Goal: Task Accomplishment & Management: Use online tool/utility

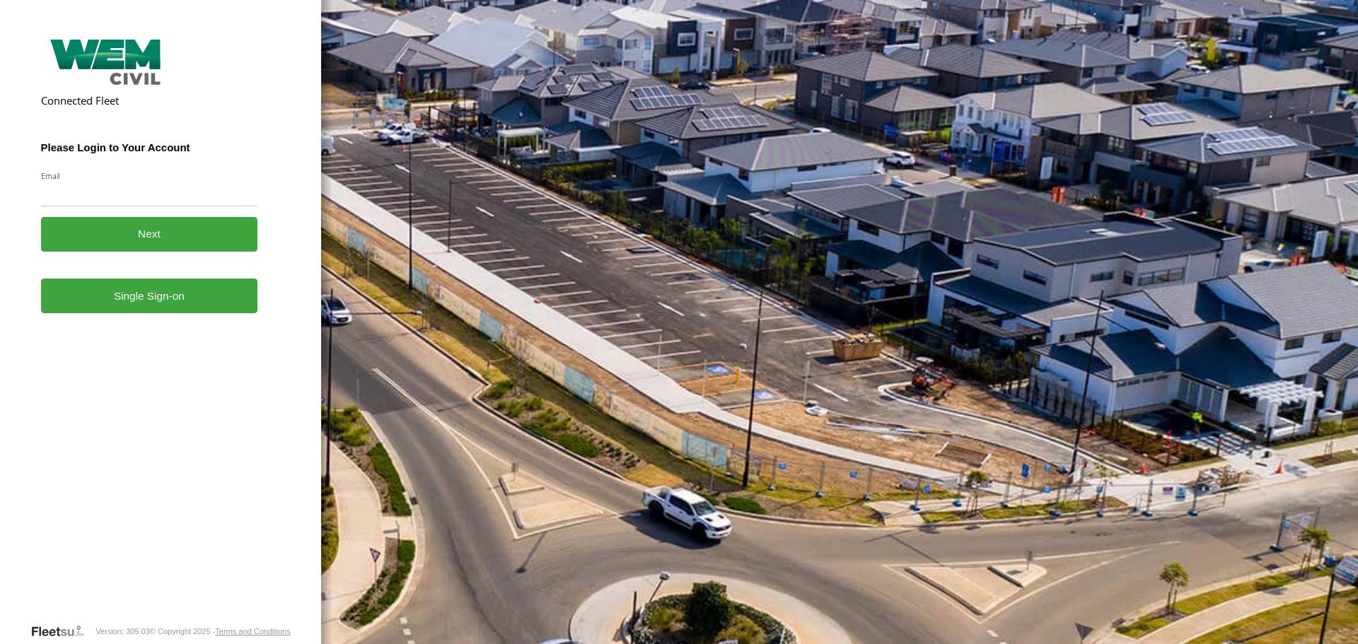
click at [174, 306] on link "Single Sign-on" at bounding box center [149, 296] width 217 height 35
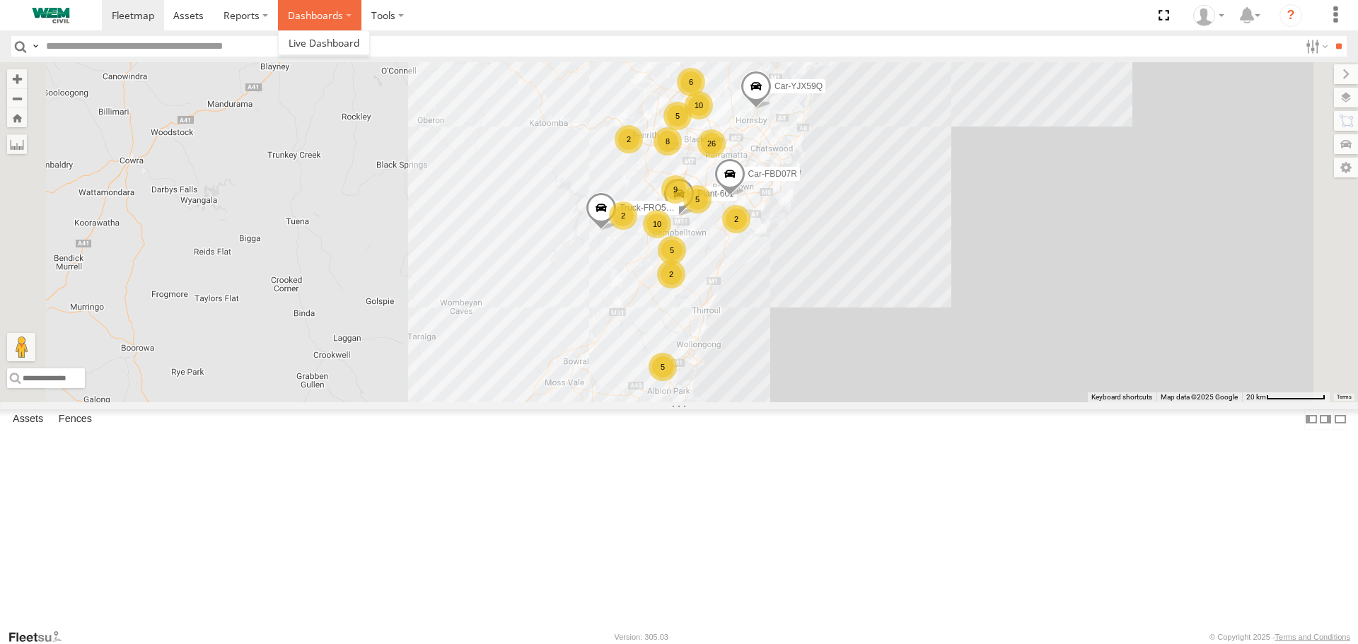
click at [280, 6] on label "Dashboards" at bounding box center [319, 15] width 83 height 30
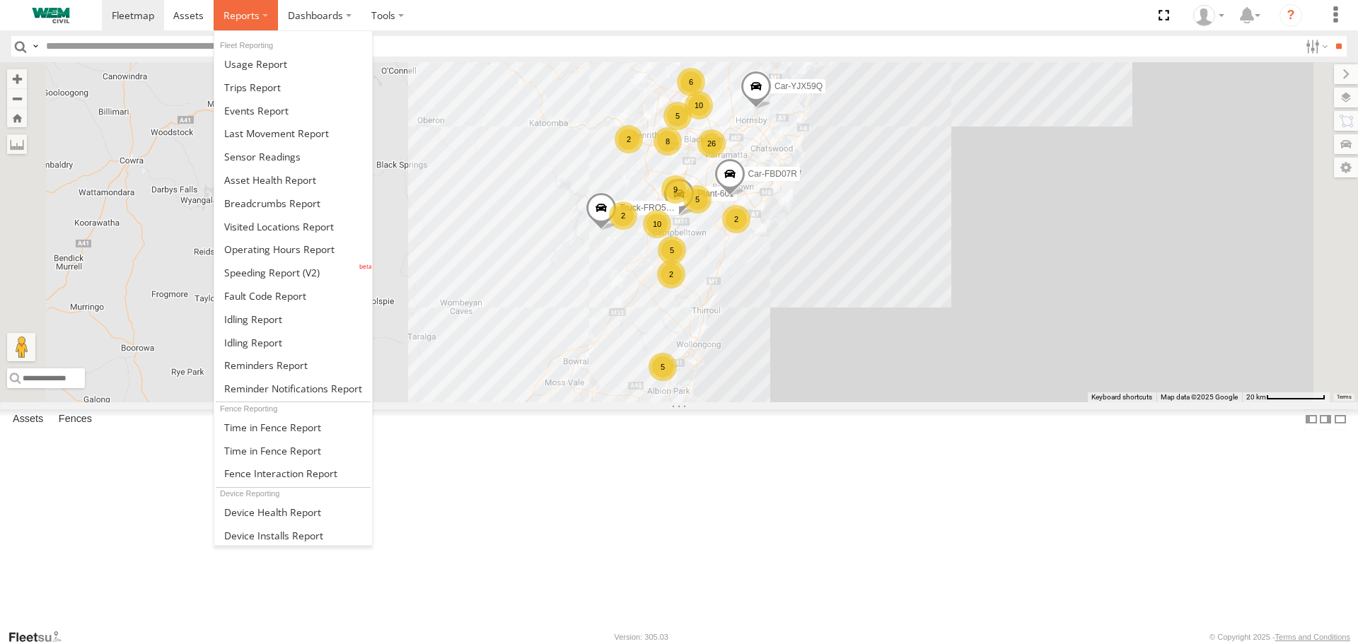
click at [255, 18] on span at bounding box center [242, 14] width 36 height 13
click at [280, 271] on span at bounding box center [271, 272] width 95 height 13
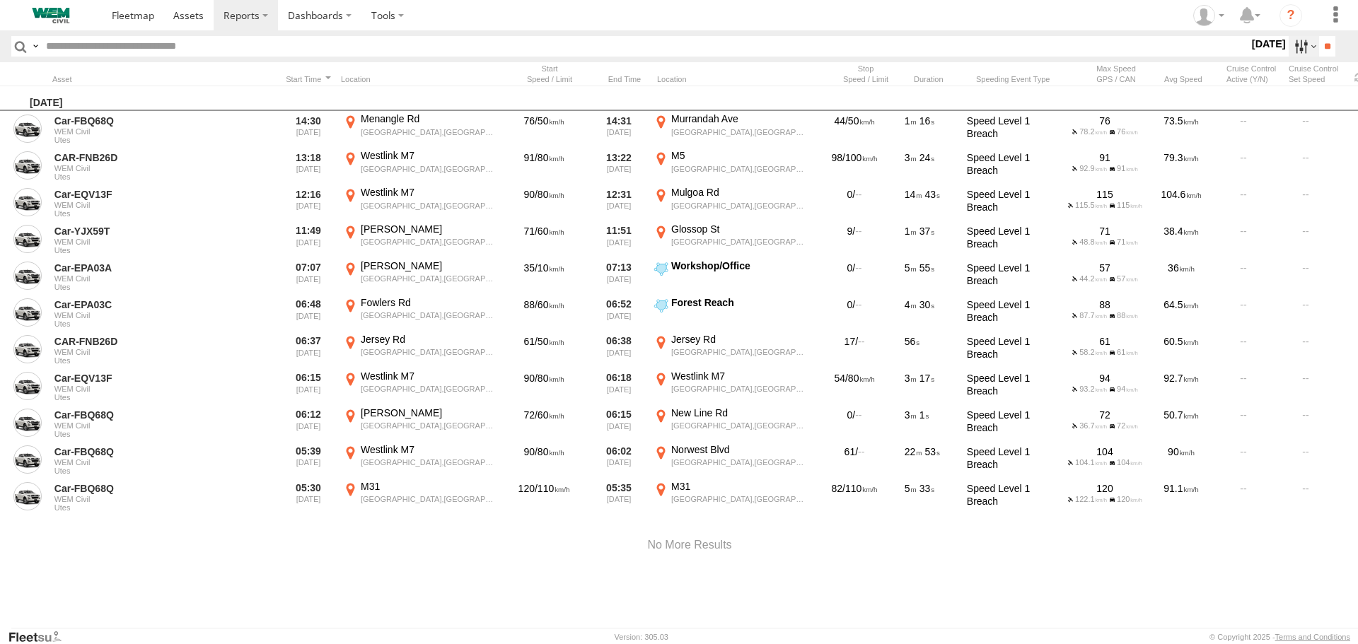
click at [1289, 45] on label at bounding box center [1304, 46] width 30 height 21
click at [0, 0] on label at bounding box center [0, 0] width 0 height 0
click at [1319, 45] on input "**" at bounding box center [1327, 46] width 16 height 21
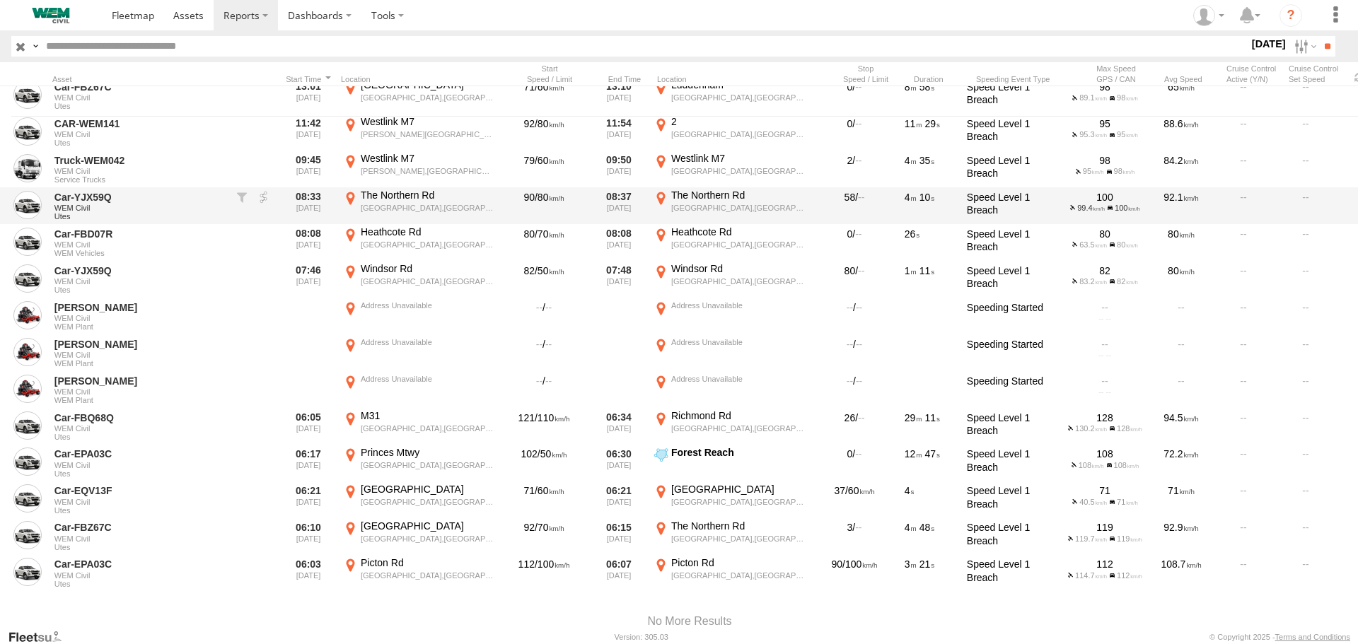
scroll to position [563, 0]
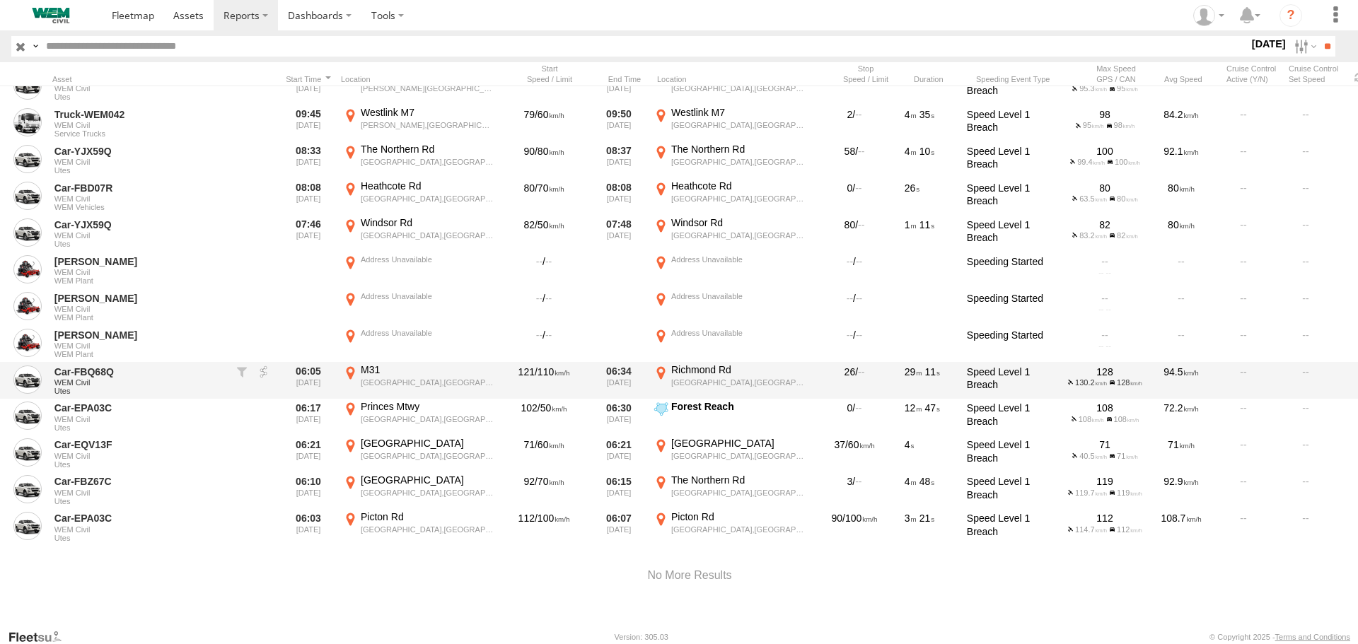
click at [223, 378] on span "WEM Civil" at bounding box center [140, 382] width 173 height 8
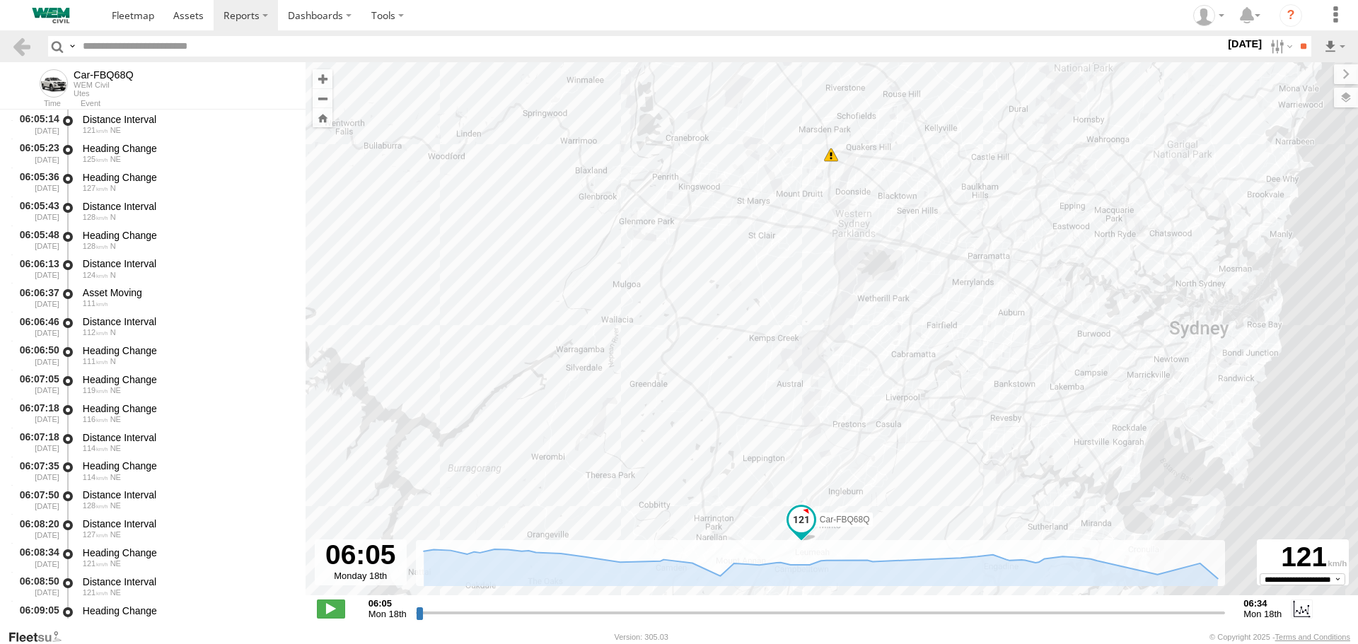
click at [817, 496] on div "Car-FBQ68Q 06:31 Mon" at bounding box center [832, 336] width 1053 height 548
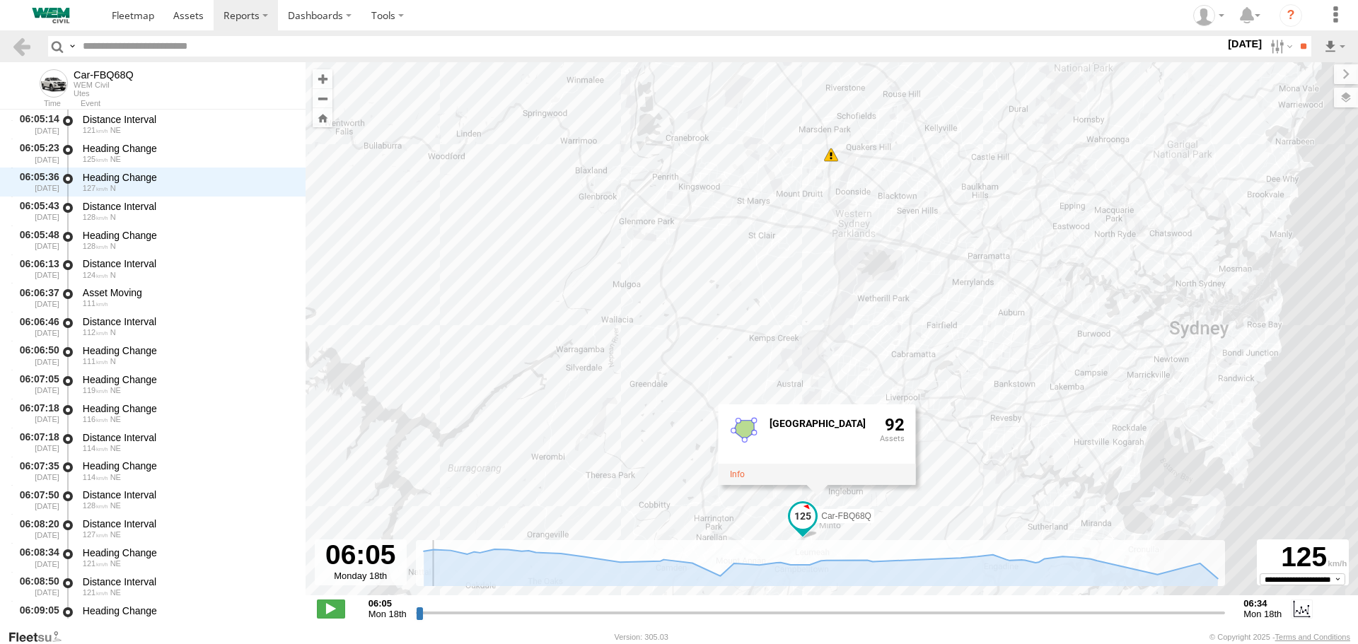
scroll to position [58, 0]
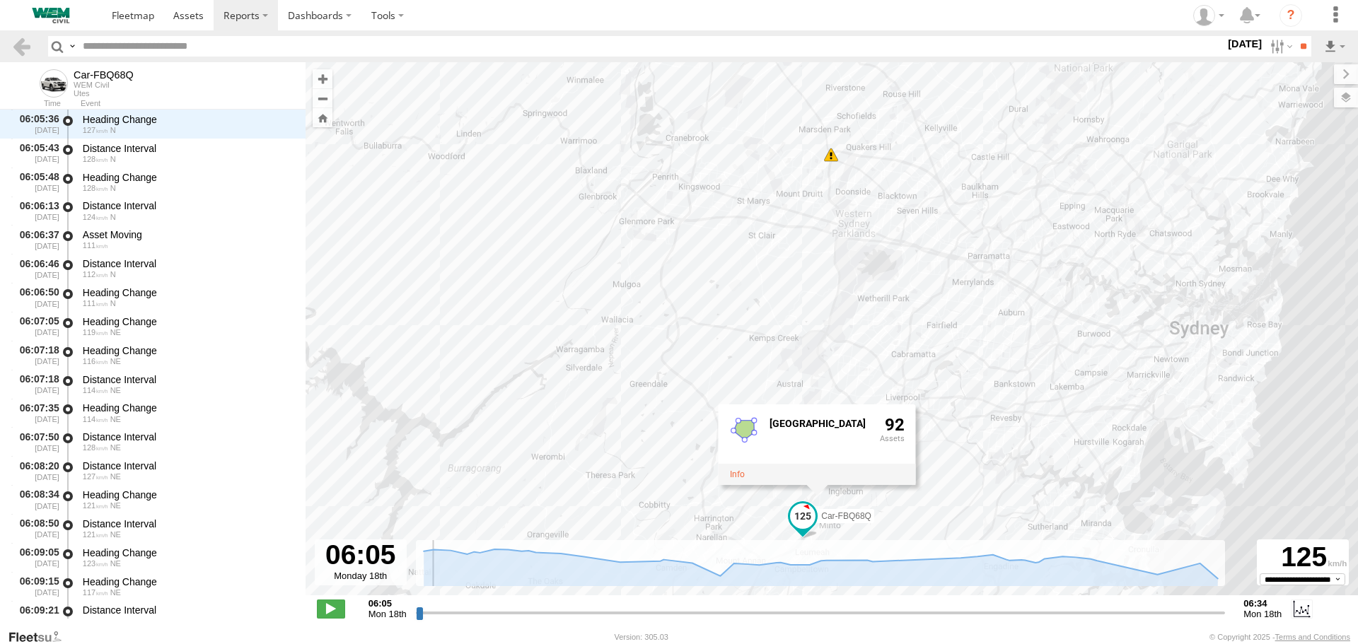
click at [425, 613] on input "range" at bounding box center [821, 612] width 810 height 13
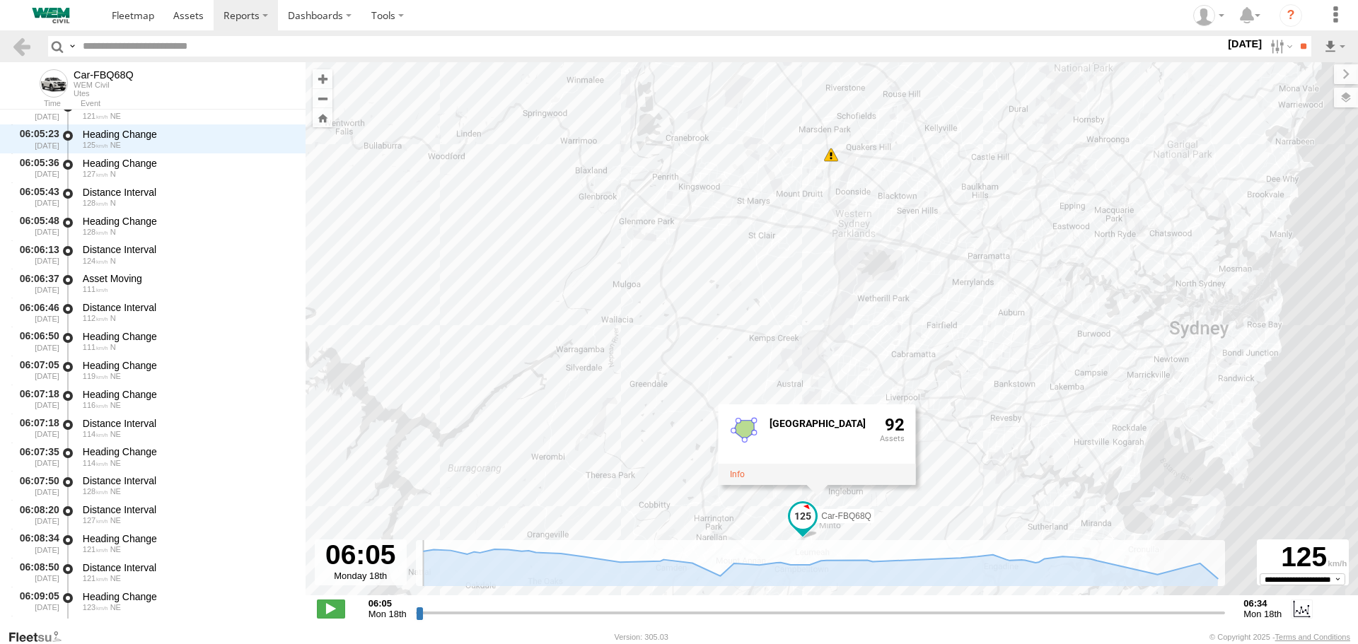
click at [419, 613] on input "range" at bounding box center [821, 612] width 810 height 13
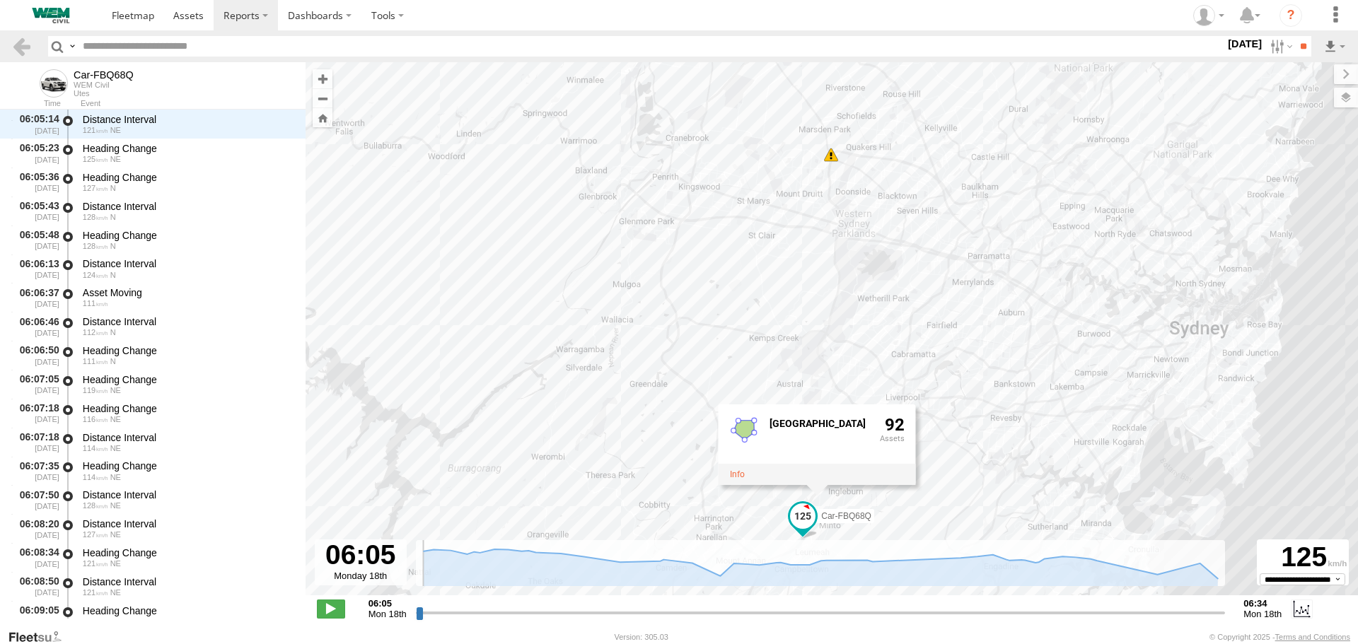
click at [416, 614] on input "range" at bounding box center [821, 612] width 810 height 13
click at [411, 614] on div "06:05 Mon 18th Created with Highcharts 6.0.7 Highcharts.com 06:34 Mon 18th" at bounding box center [832, 608] width 1030 height 21
click at [423, 615] on input "range" at bounding box center [821, 612] width 810 height 13
click at [429, 615] on input "range" at bounding box center [821, 612] width 810 height 13
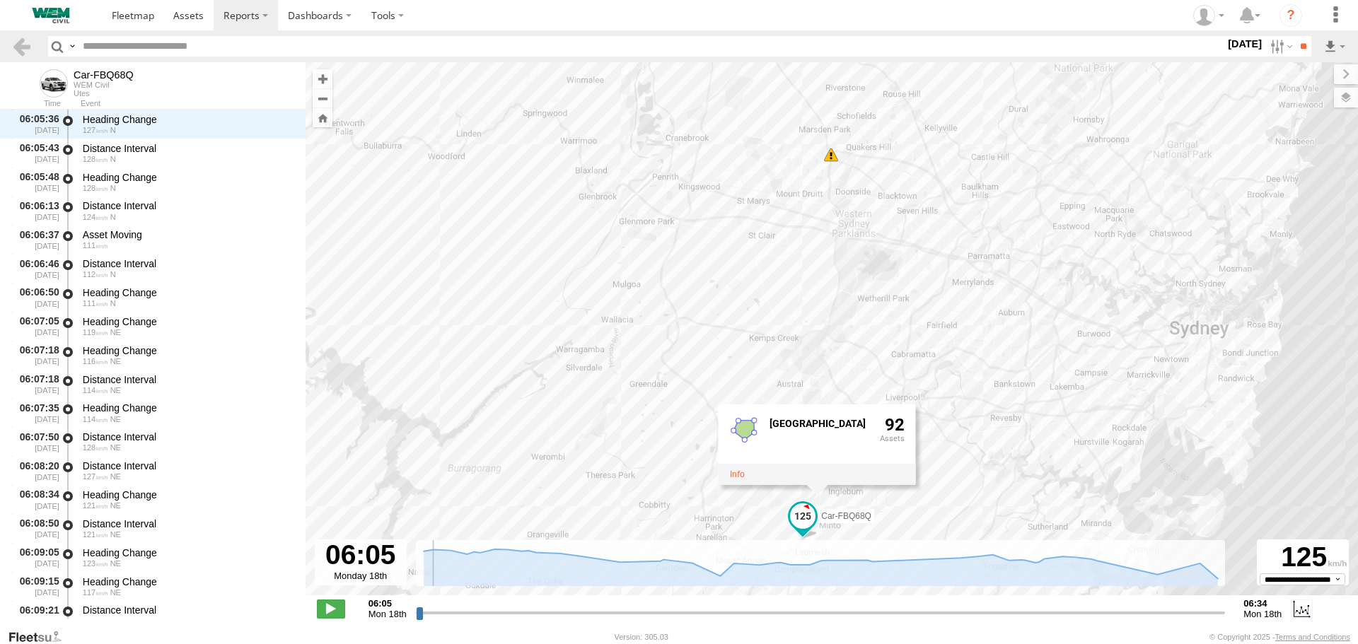
click at [432, 615] on input "range" at bounding box center [821, 612] width 810 height 13
click at [443, 612] on input "range" at bounding box center [821, 612] width 810 height 13
click at [434, 611] on input "range" at bounding box center [821, 612] width 810 height 13
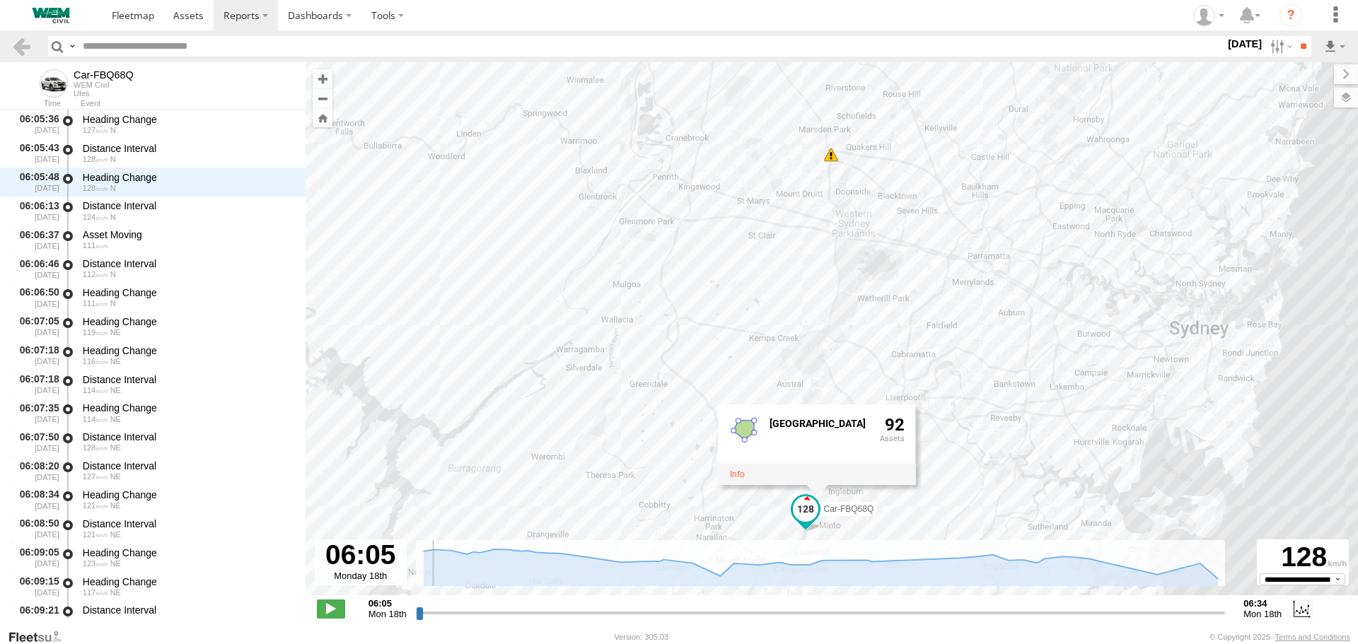
click at [424, 610] on input "range" at bounding box center [821, 612] width 810 height 13
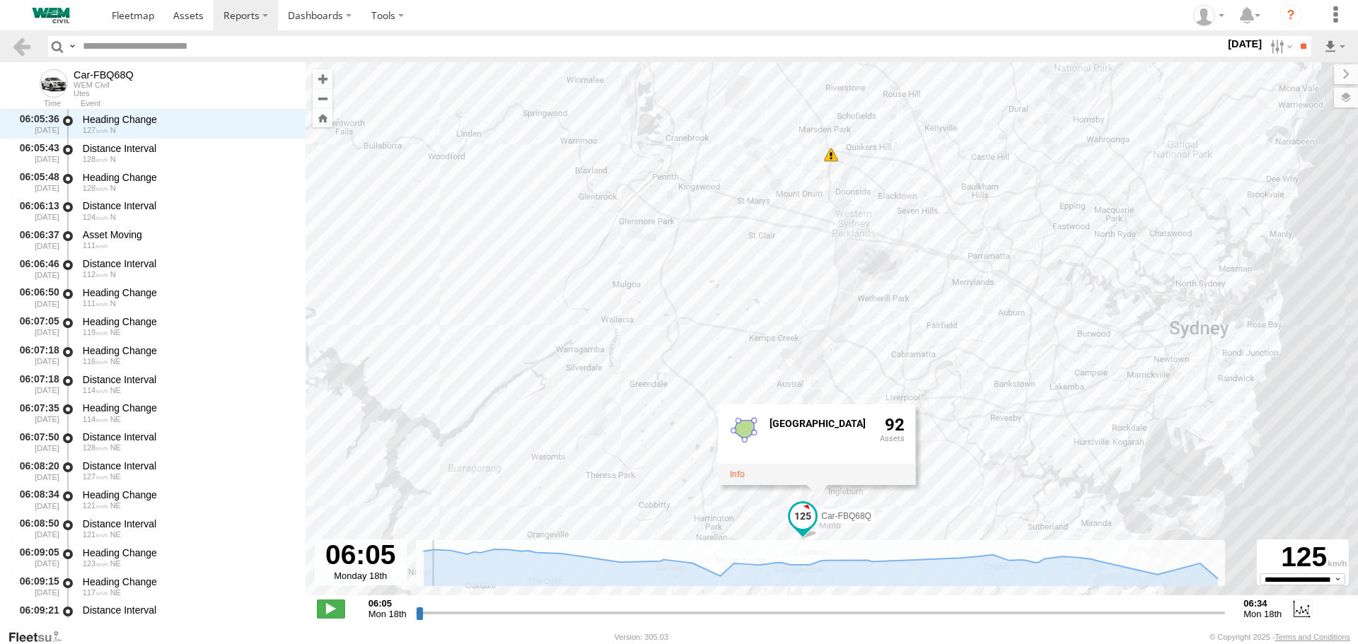
scroll to position [0, 0]
click at [419, 611] on input "range" at bounding box center [821, 612] width 810 height 13
drag, startPoint x: 419, startPoint y: 611, endPoint x: 477, endPoint y: 609, distance: 58.0
click at [477, 609] on input "range" at bounding box center [821, 612] width 810 height 13
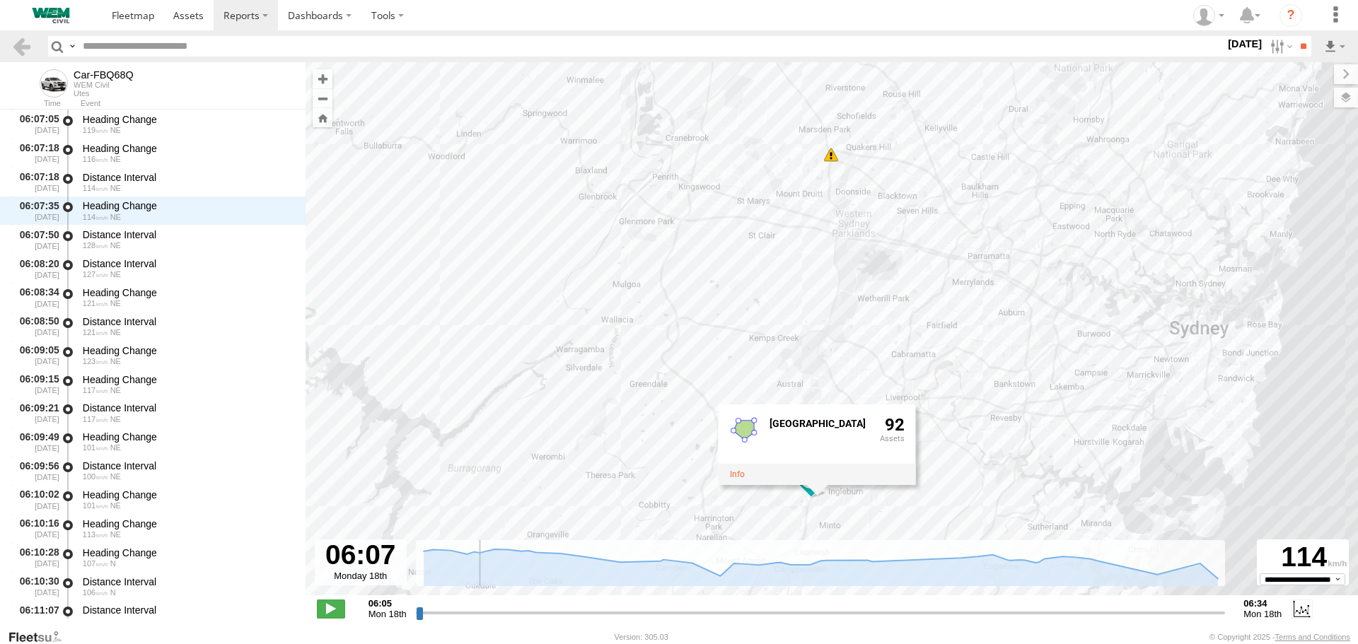
scroll to position [347, 0]
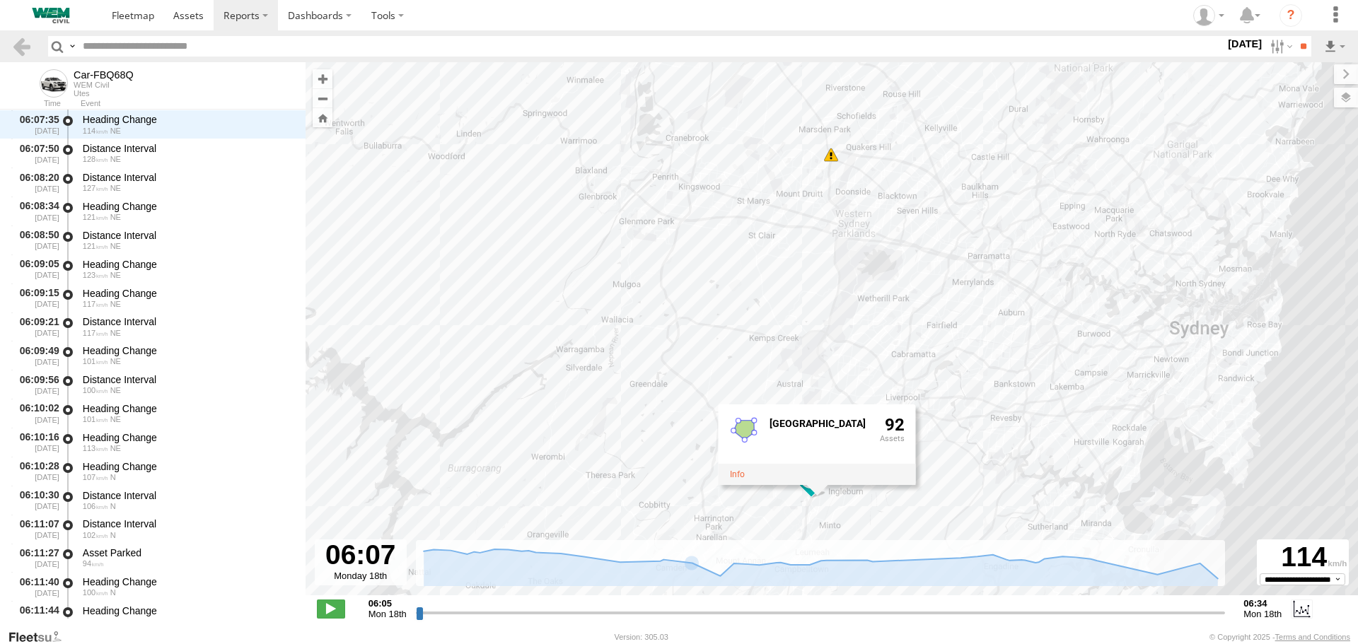
click at [597, 509] on div "Car-FBQ68Q 06:31 Mon Greater Sydney 92" at bounding box center [832, 336] width 1053 height 548
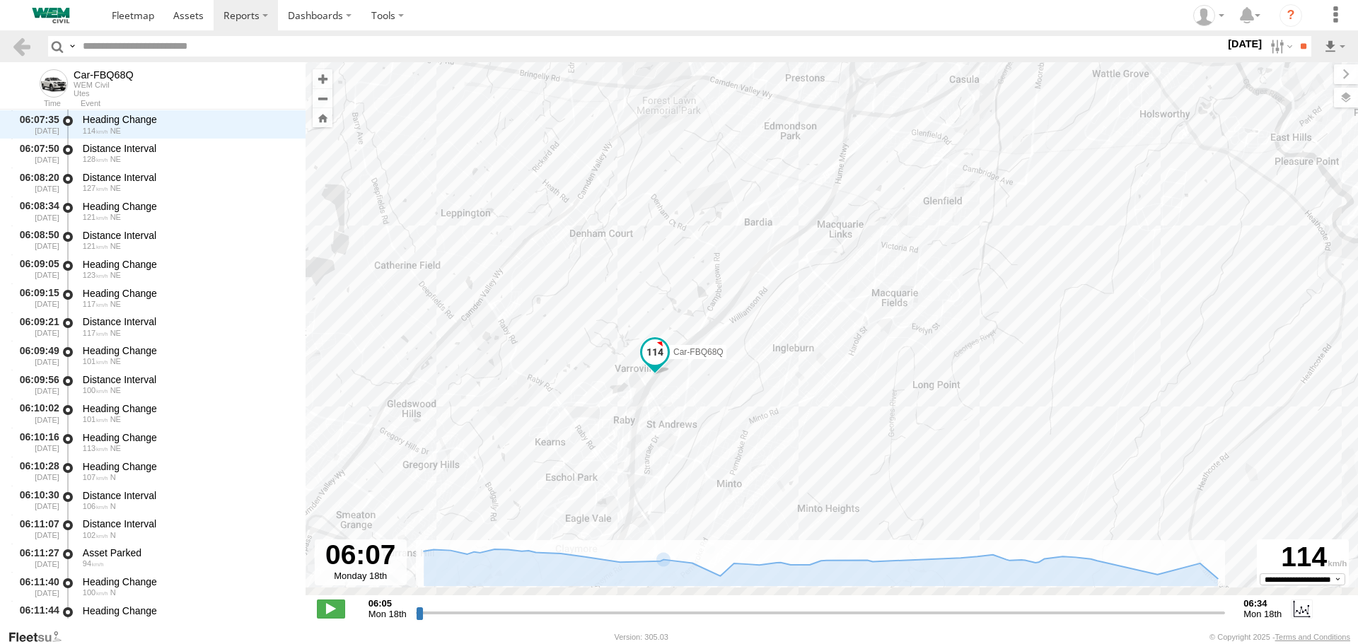
drag, startPoint x: 768, startPoint y: 508, endPoint x: 849, endPoint y: 306, distance: 217.1
click at [903, 281] on div "Car-FBQ68Q 06:31 Mon Greater Sydney 92" at bounding box center [832, 336] width 1053 height 548
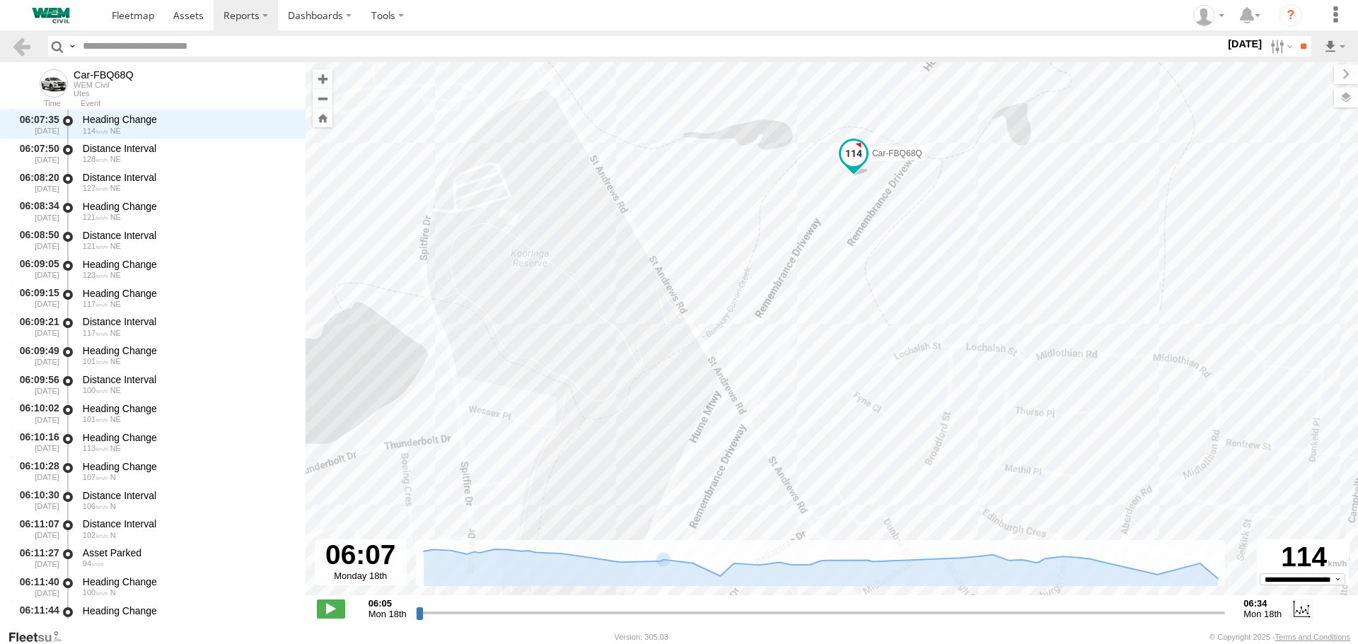
drag, startPoint x: 603, startPoint y: 327, endPoint x: 982, endPoint y: 396, distance: 385.3
click at [982, 396] on div "Car-FBQ68Q 06:31 Mon Greater Sydney 92" at bounding box center [832, 336] width 1053 height 548
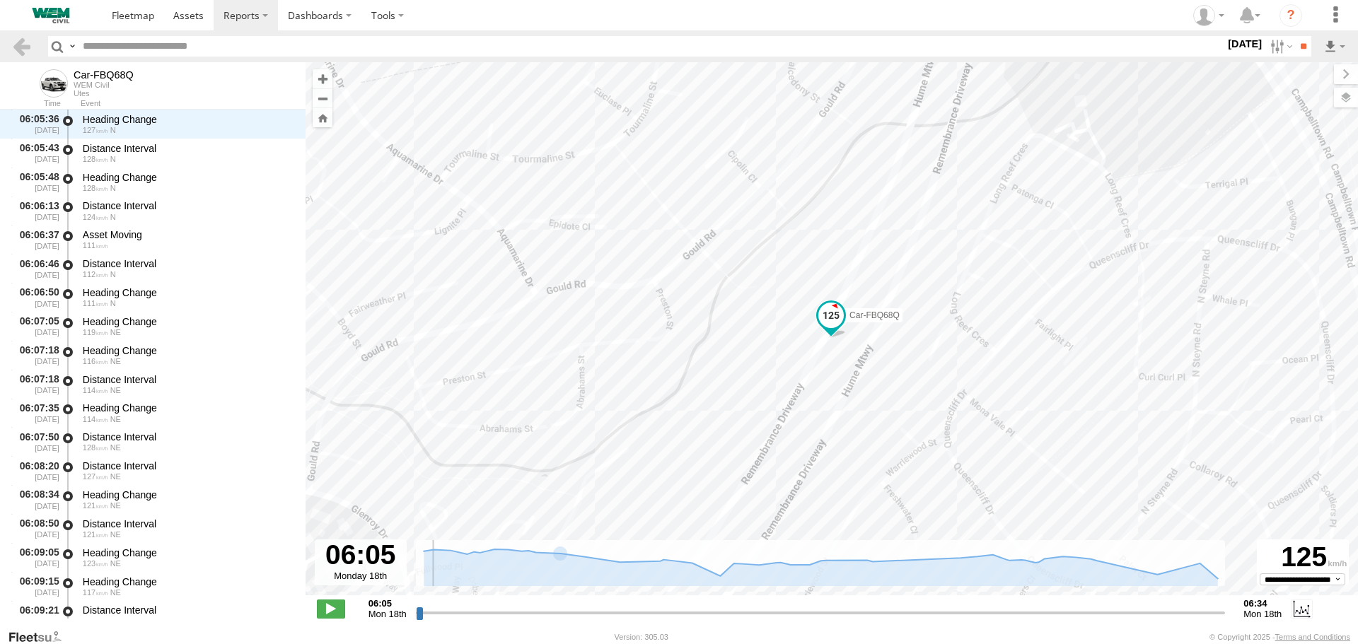
scroll to position [0, 0]
drag, startPoint x: 477, startPoint y: 613, endPoint x: 431, endPoint y: 601, distance: 47.3
click at [416, 618] on input "range" at bounding box center [821, 612] width 810 height 13
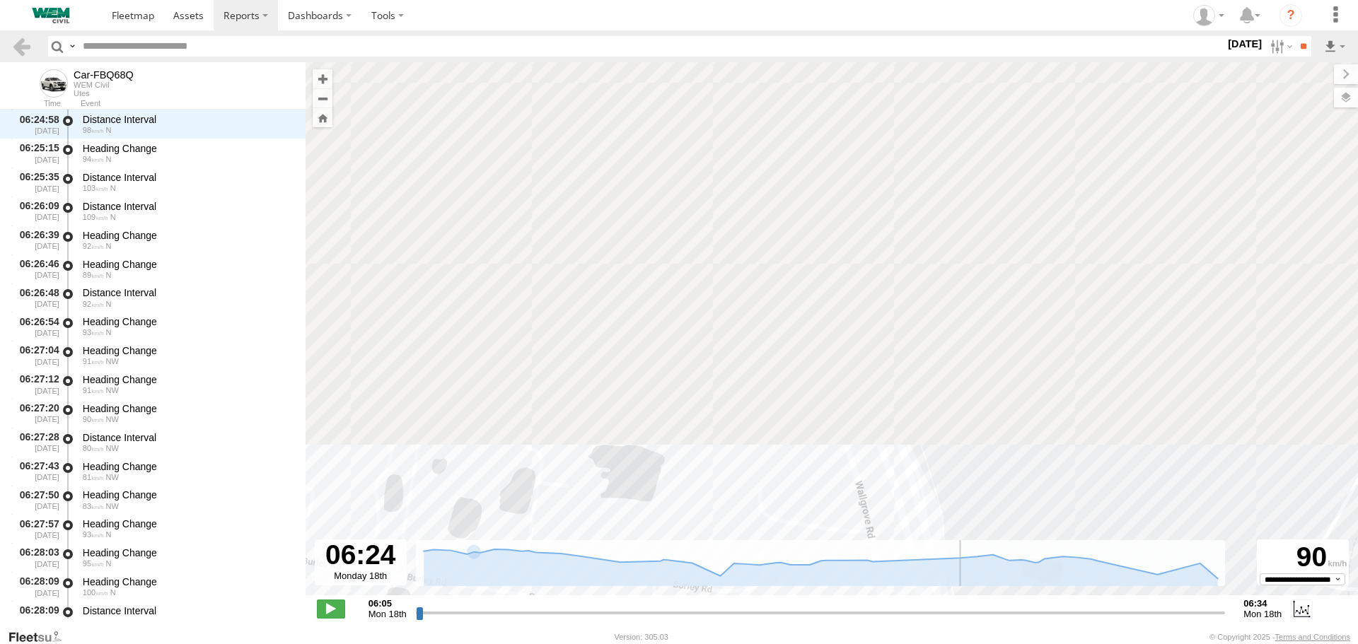
scroll to position [2861, 0]
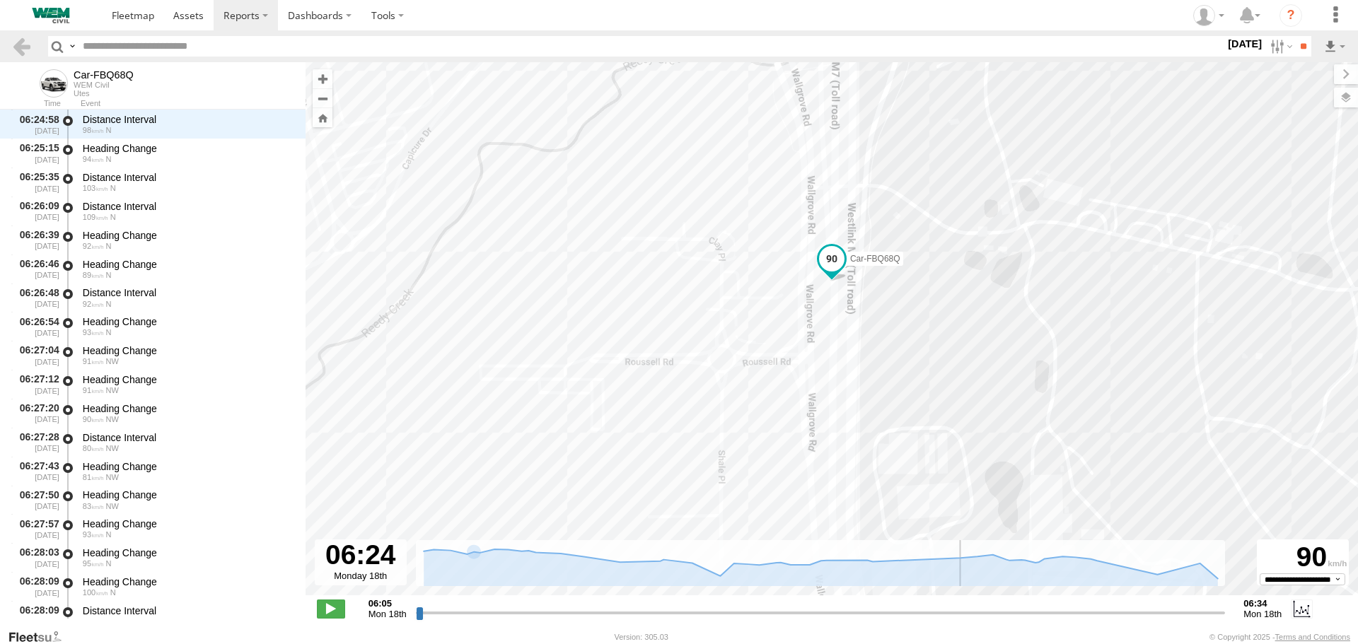
drag, startPoint x: 422, startPoint y: 612, endPoint x: 949, endPoint y: 604, distance: 527.7
click at [949, 606] on input "range" at bounding box center [821, 612] width 810 height 13
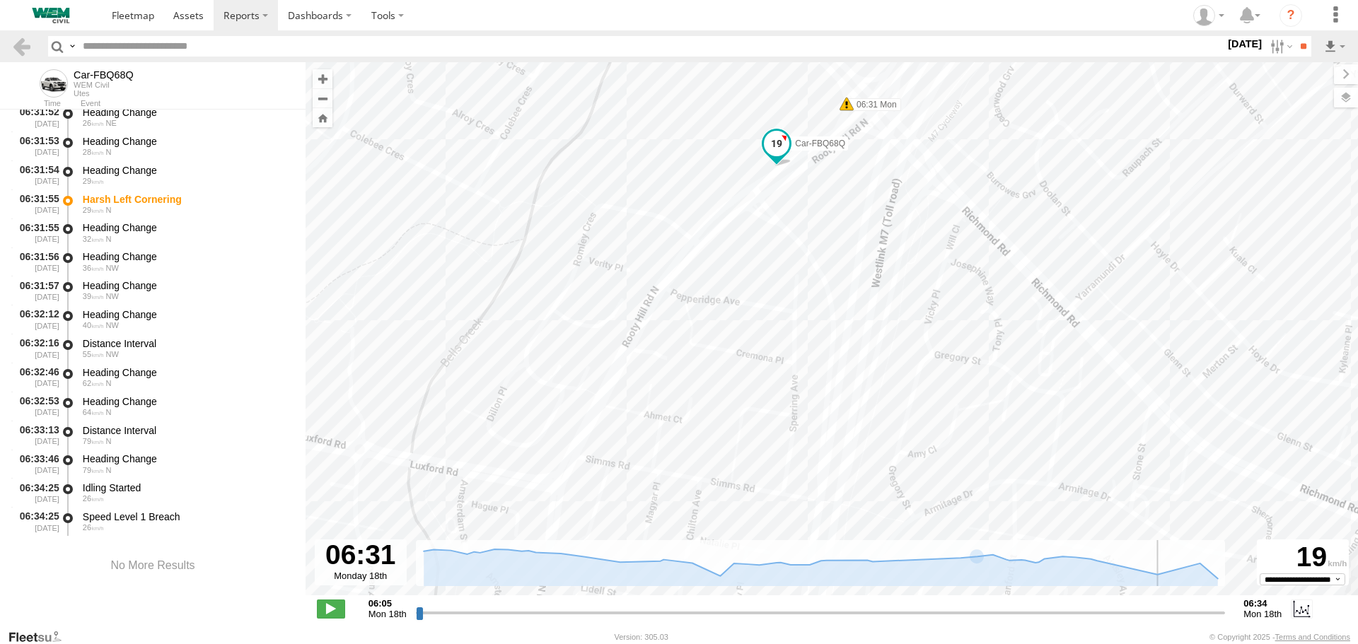
scroll to position [4140, 0]
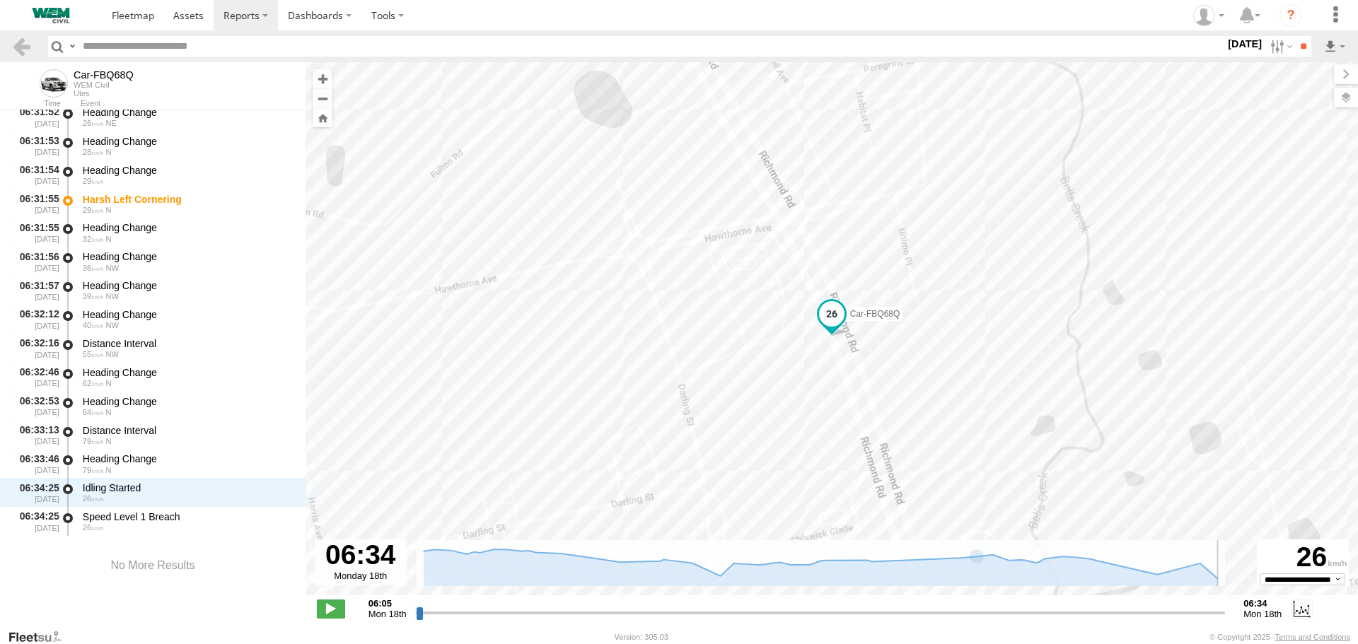
drag, startPoint x: 949, startPoint y: 612, endPoint x: 1229, endPoint y: 593, distance: 280.8
type input "**********"
click at [1226, 606] on input "range" at bounding box center [821, 612] width 810 height 13
click at [16, 47] on link at bounding box center [21, 46] width 21 height 21
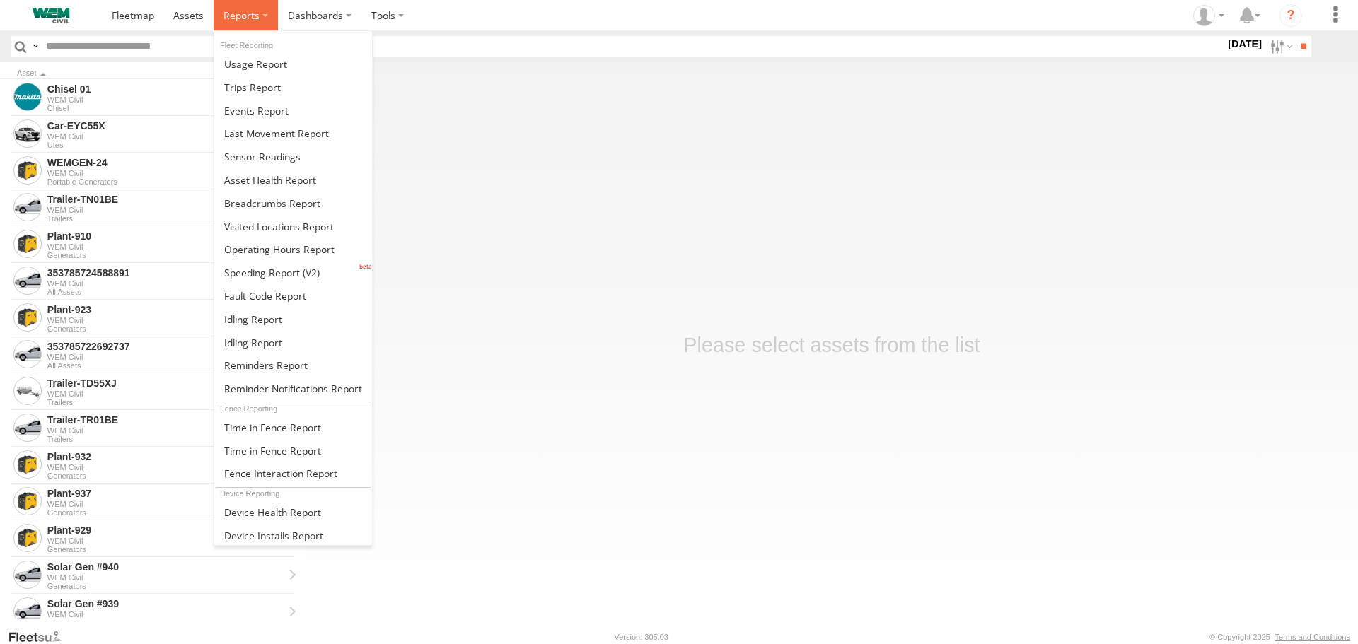
click at [258, 22] on label at bounding box center [246, 15] width 64 height 30
click at [306, 269] on span at bounding box center [271, 272] width 95 height 13
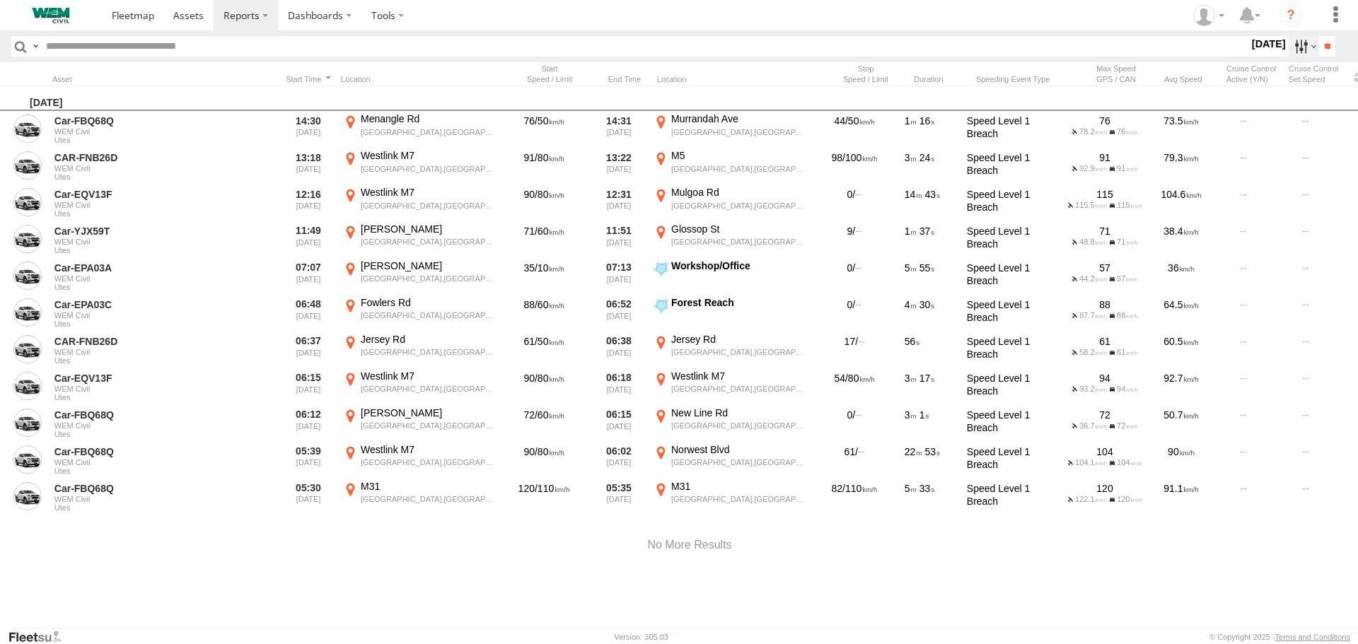
click at [1298, 44] on label at bounding box center [1304, 46] width 30 height 21
click at [0, 0] on label at bounding box center [0, 0] width 0 height 0
click at [1319, 42] on input "**" at bounding box center [1327, 46] width 16 height 21
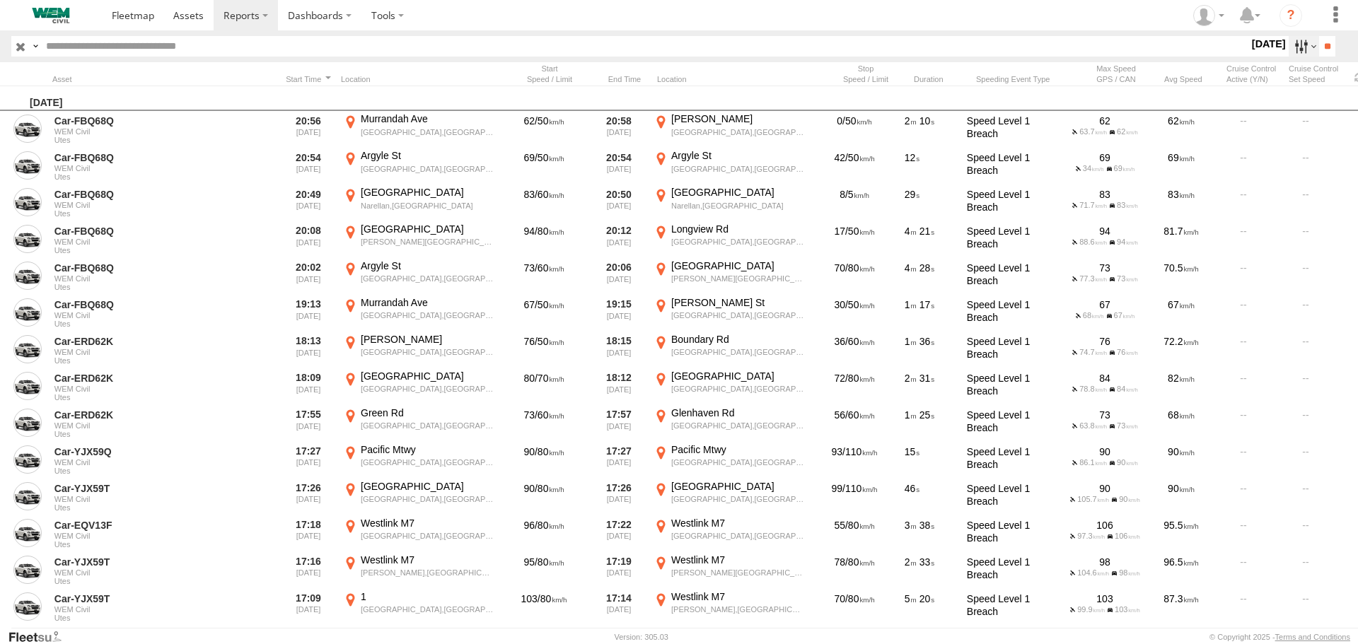
click at [1289, 42] on label at bounding box center [1304, 46] width 30 height 21
click at [1321, 51] on input "**" at bounding box center [1327, 46] width 16 height 21
click at [1289, 47] on label at bounding box center [1304, 46] width 30 height 21
click at [0, 0] on label at bounding box center [0, 0] width 0 height 0
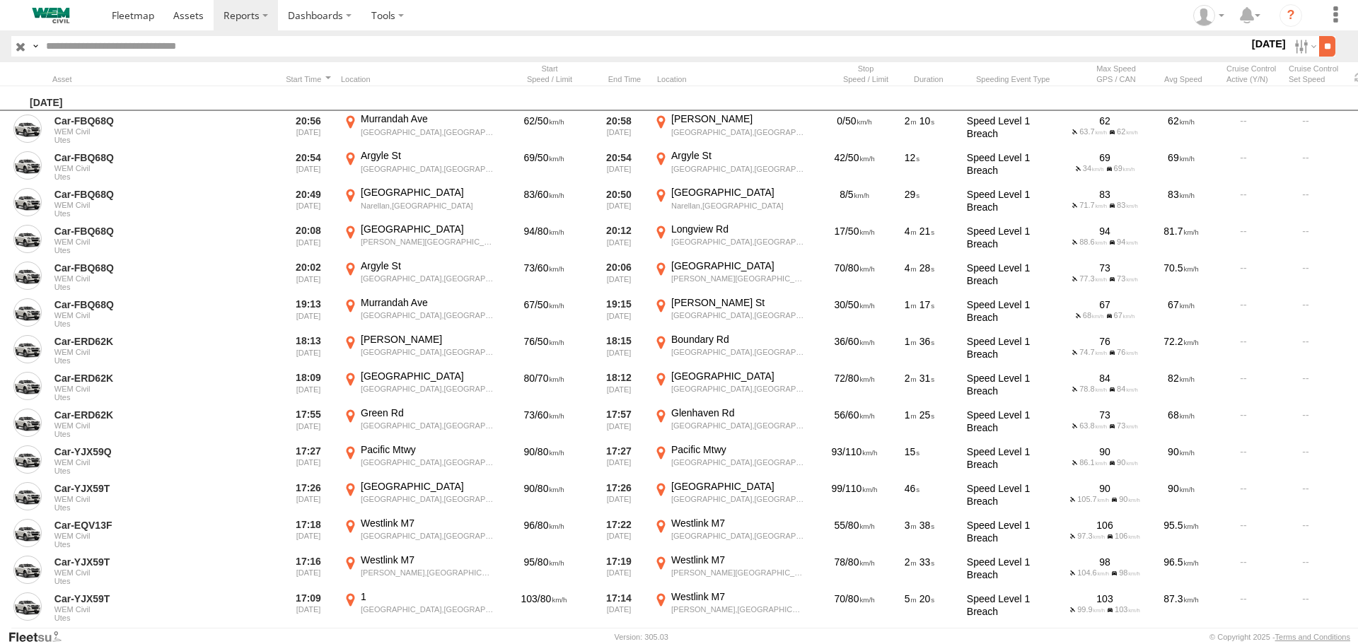
click at [1327, 43] on input "**" at bounding box center [1327, 46] width 16 height 21
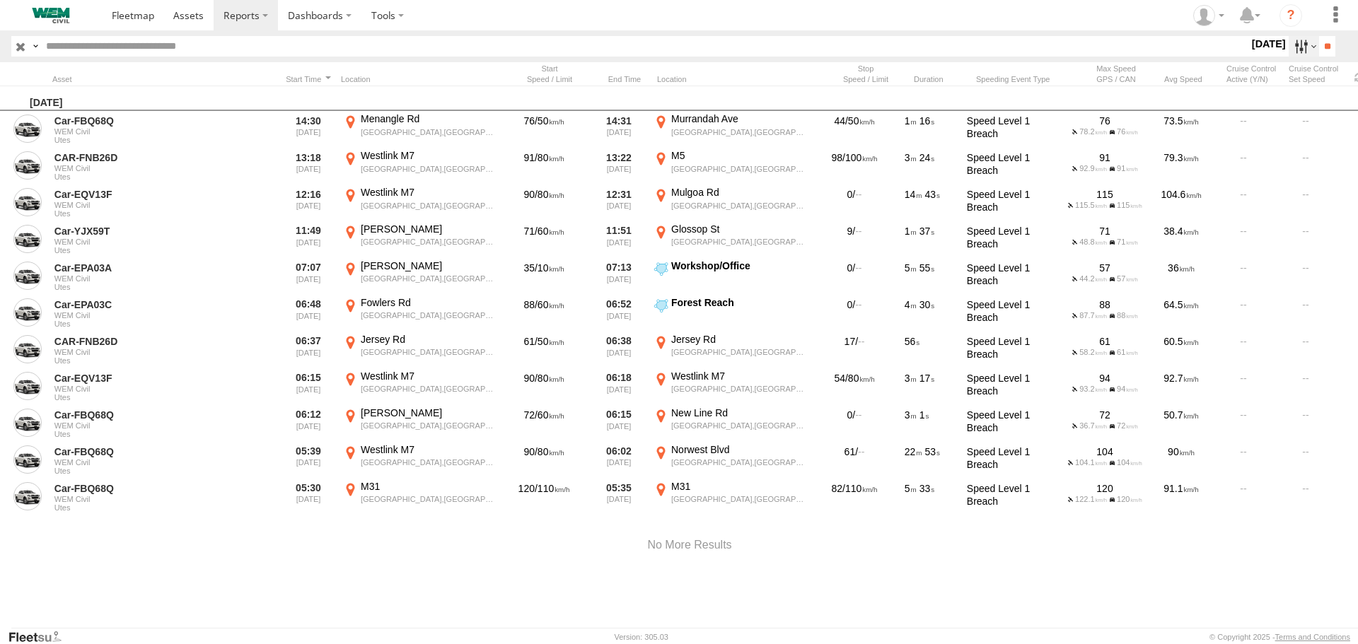
click at [1297, 48] on label at bounding box center [1304, 46] width 30 height 21
click at [0, 0] on label at bounding box center [0, 0] width 0 height 0
click at [1323, 46] on input "**" at bounding box center [1327, 46] width 16 height 21
